Goal: Task Accomplishment & Management: Use online tool/utility

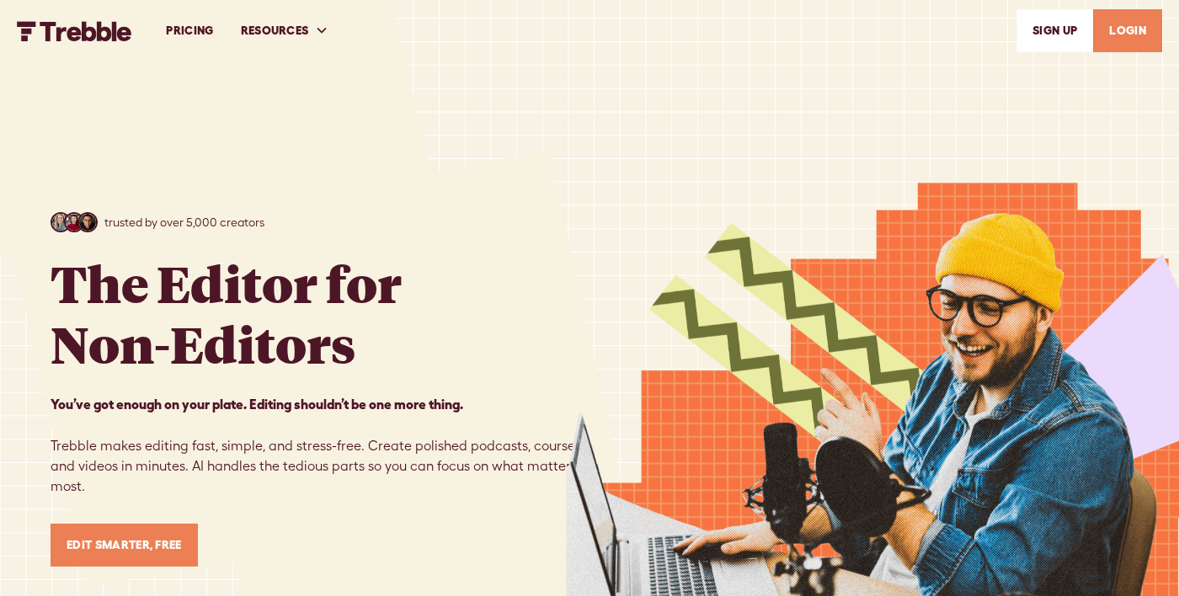
click at [1137, 32] on link "LOGIN" at bounding box center [1127, 30] width 69 height 43
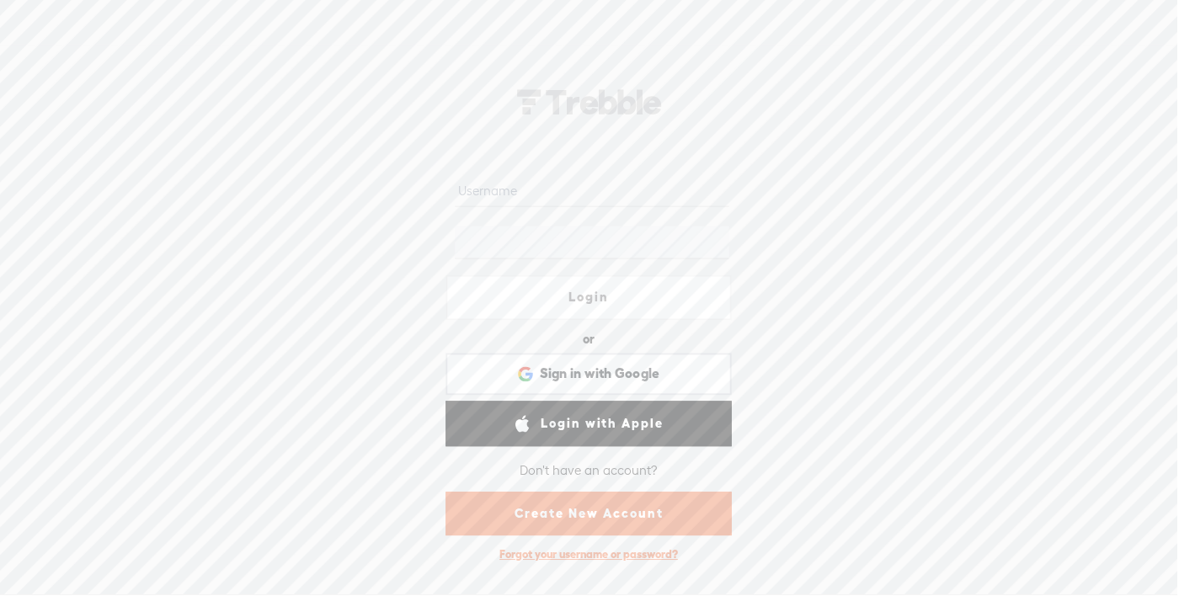
click at [482, 194] on input "text" at bounding box center [592, 190] width 274 height 33
click at [642, 371] on span "Sign in with Google" at bounding box center [600, 374] width 120 height 18
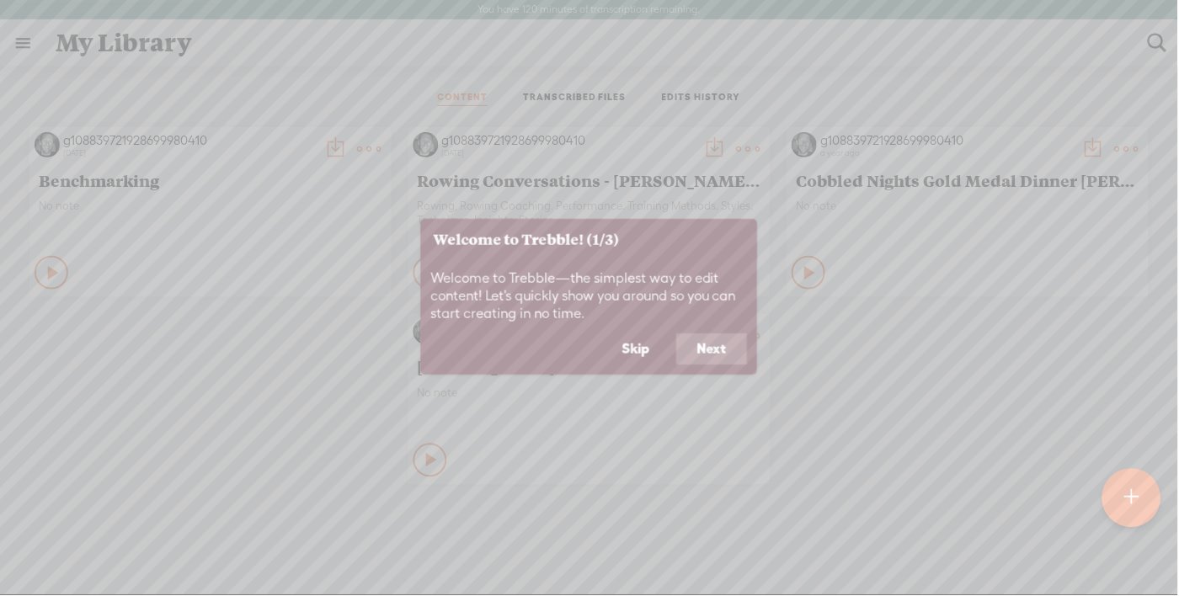
click at [630, 344] on button "Skip" at bounding box center [636, 349] width 68 height 32
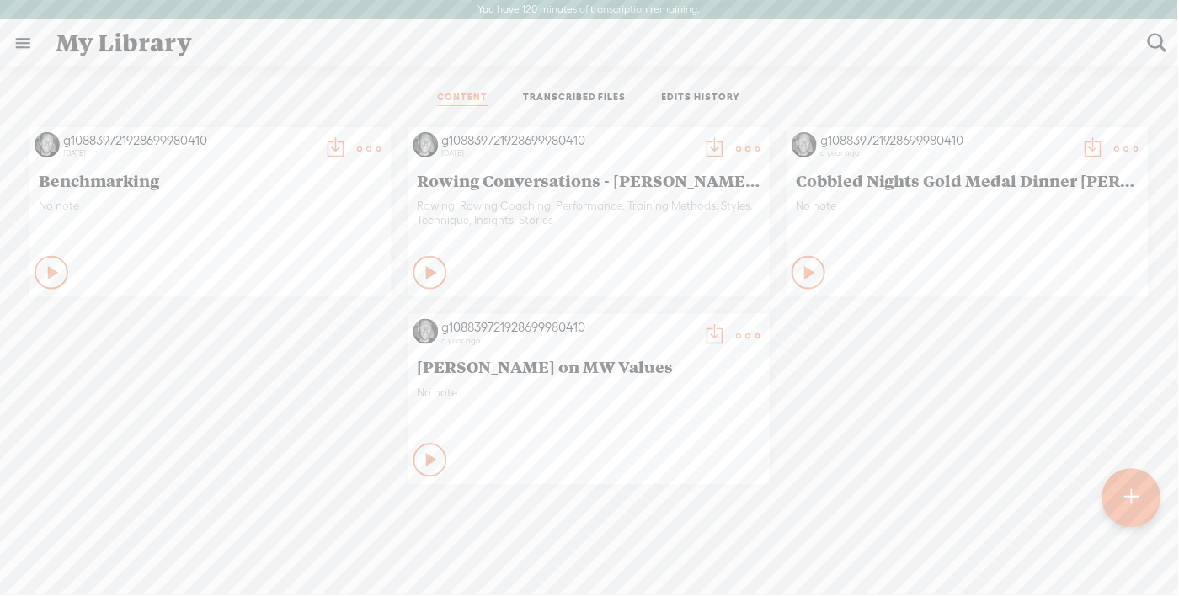
click at [1150, 493] on div at bounding box center [1132, 498] width 59 height 59
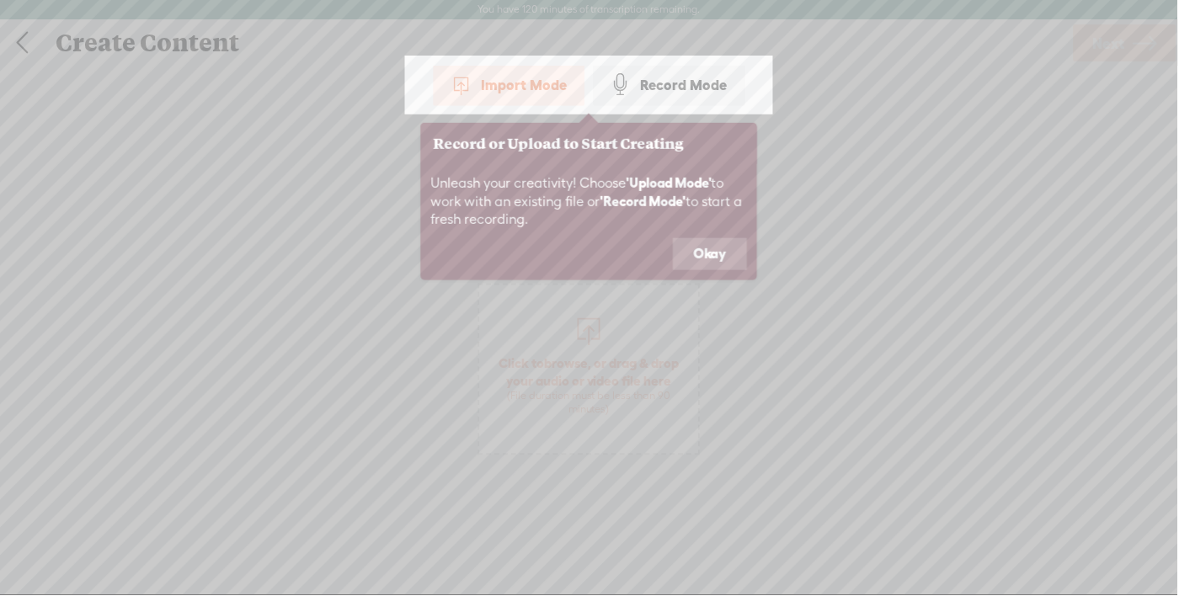
click at [721, 257] on button "Okay" at bounding box center [711, 254] width 74 height 32
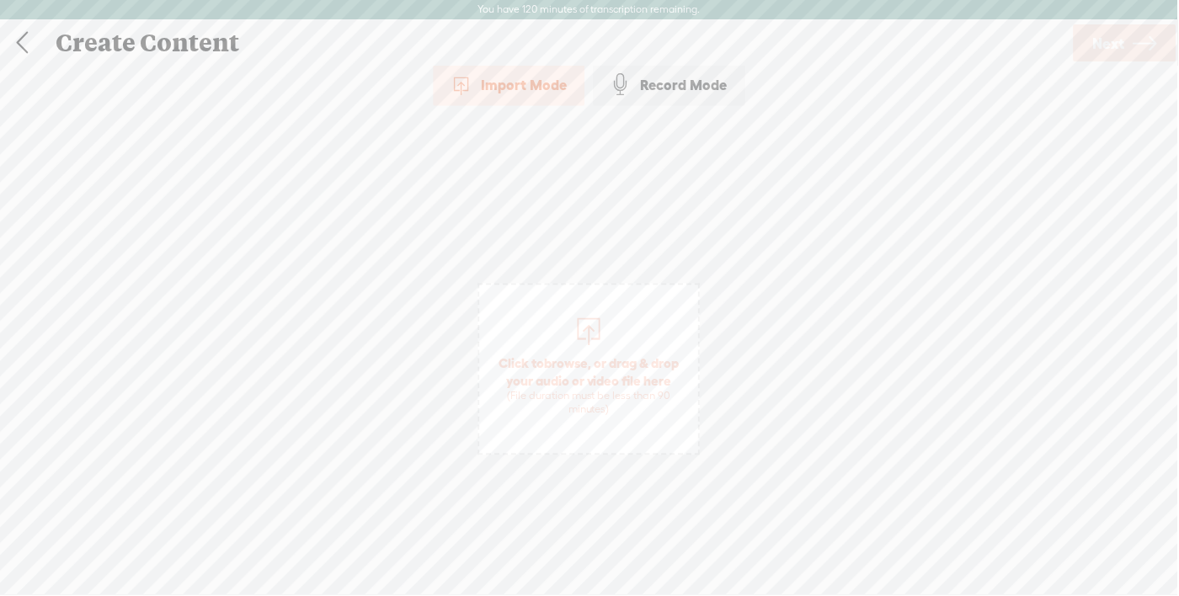
click at [508, 82] on div "Import Mode" at bounding box center [510, 85] width 152 height 42
click at [598, 387] on span "Click to browse , or drag & drop your audio or video file here (File duration m…" at bounding box center [589, 386] width 219 height 79
click at [956, 383] on div "Import Mode Import Mode Record Mode Text Language: *: English (US) English (US)…" at bounding box center [589, 338] width 1179 height 548
click at [607, 363] on span "Mercantile Radio Noel Donaldson.m4a" at bounding box center [646, 360] width 317 height 18
click at [990, 413] on div "Import Mode Import Mode Record Mode Text Language: *: English (US) English (US)…" at bounding box center [589, 338] width 1179 height 548
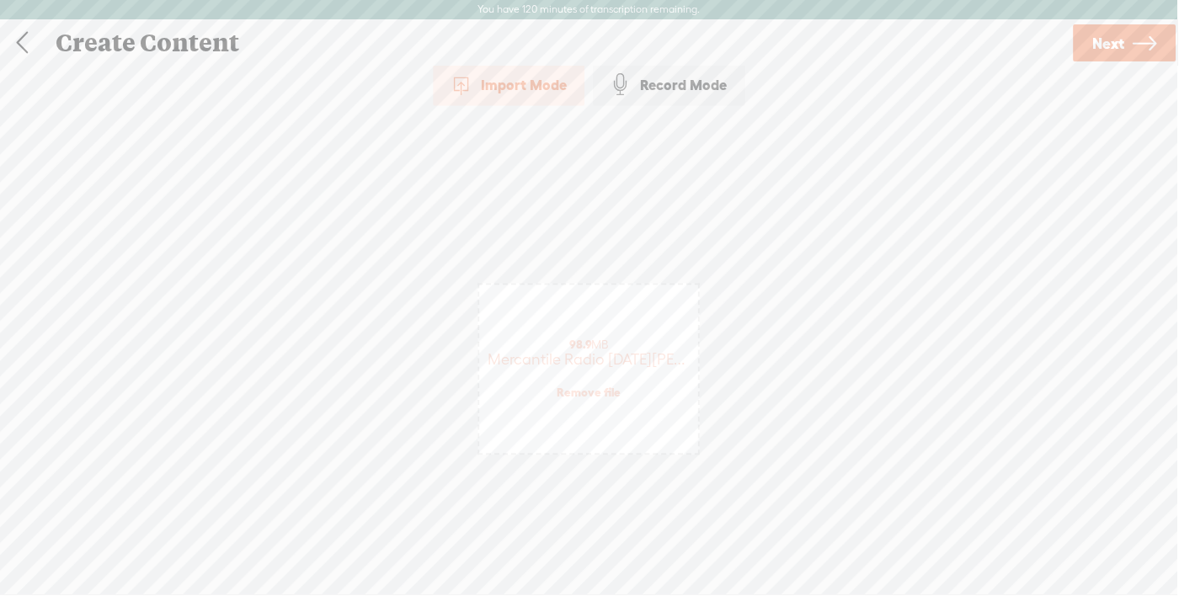
click at [608, 349] on span "98.9 MB" at bounding box center [590, 344] width 40 height 13
click at [1131, 46] on link "Next" at bounding box center [1125, 42] width 103 height 37
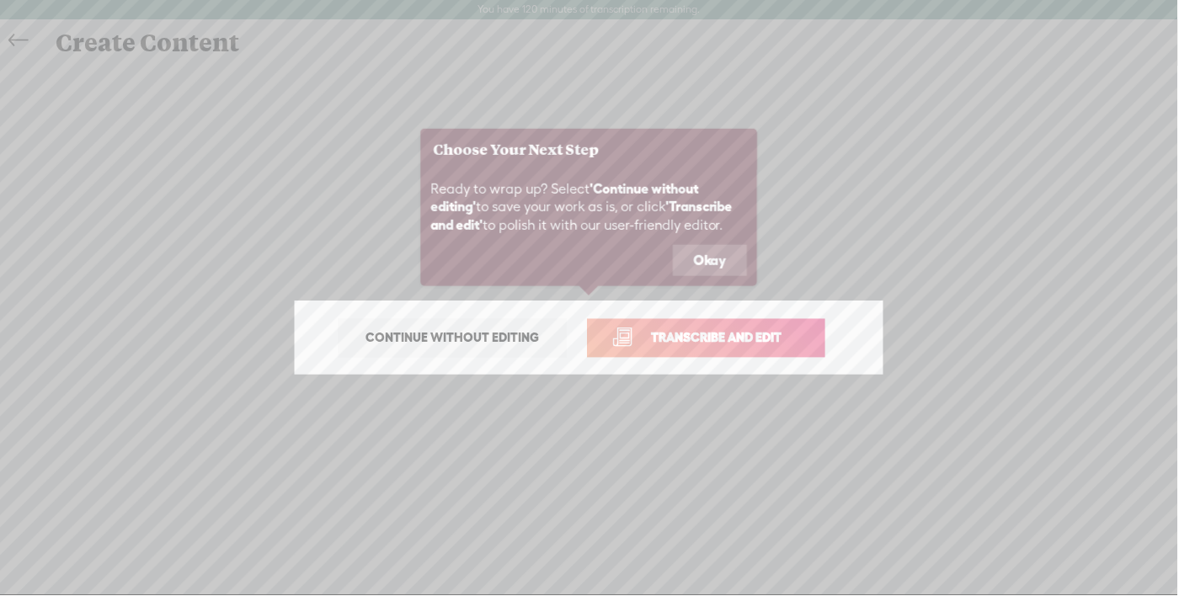
click at [711, 264] on button "Okay" at bounding box center [711, 261] width 74 height 32
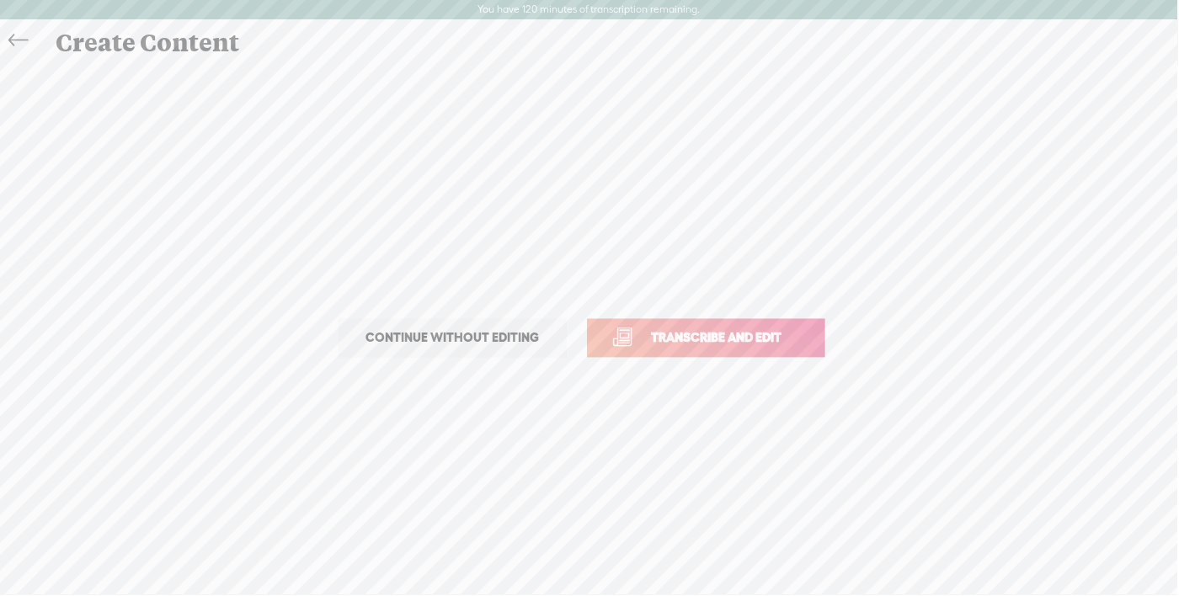
click at [723, 341] on span "Transcribe and edit" at bounding box center [718, 337] width 166 height 19
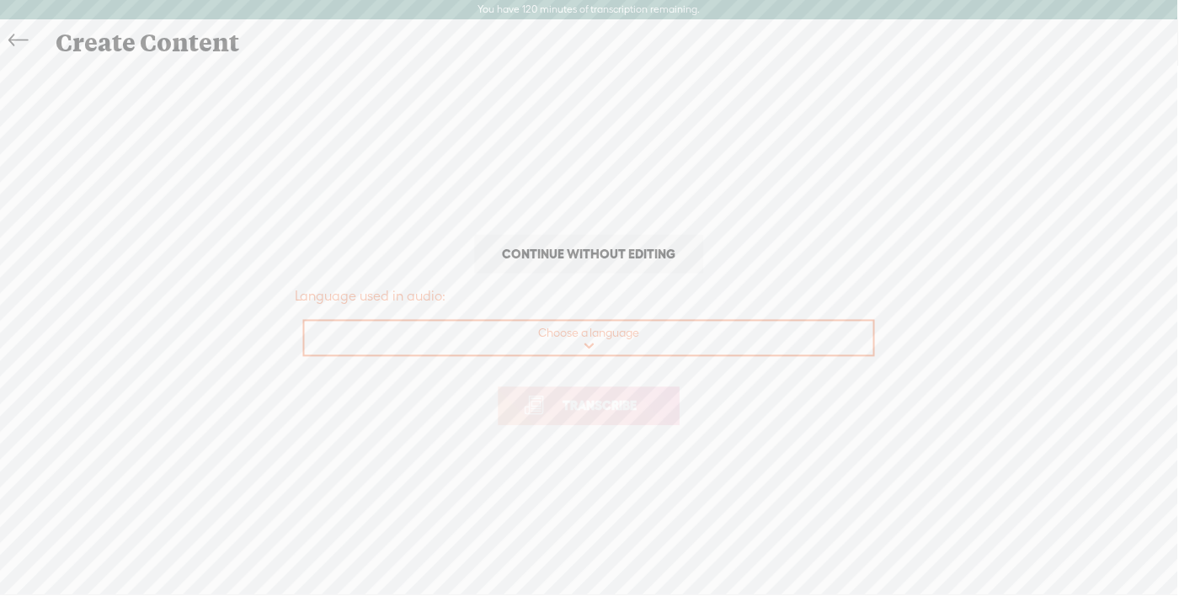
click at [604, 338] on select "Choose a language Afrikaans Albanian Amharic Arabic, Gulf Arabic, Modern Standa…" at bounding box center [590, 339] width 571 height 35
select select "en-AU"
click at [305, 322] on select "Choose a language Afrikaans Albanian Amharic Arabic, Gulf Arabic, Modern Standa…" at bounding box center [590, 339] width 571 height 35
click at [602, 412] on span "Transcribe" at bounding box center [600, 406] width 109 height 19
